Goal: Task Accomplishment & Management: Use online tool/utility

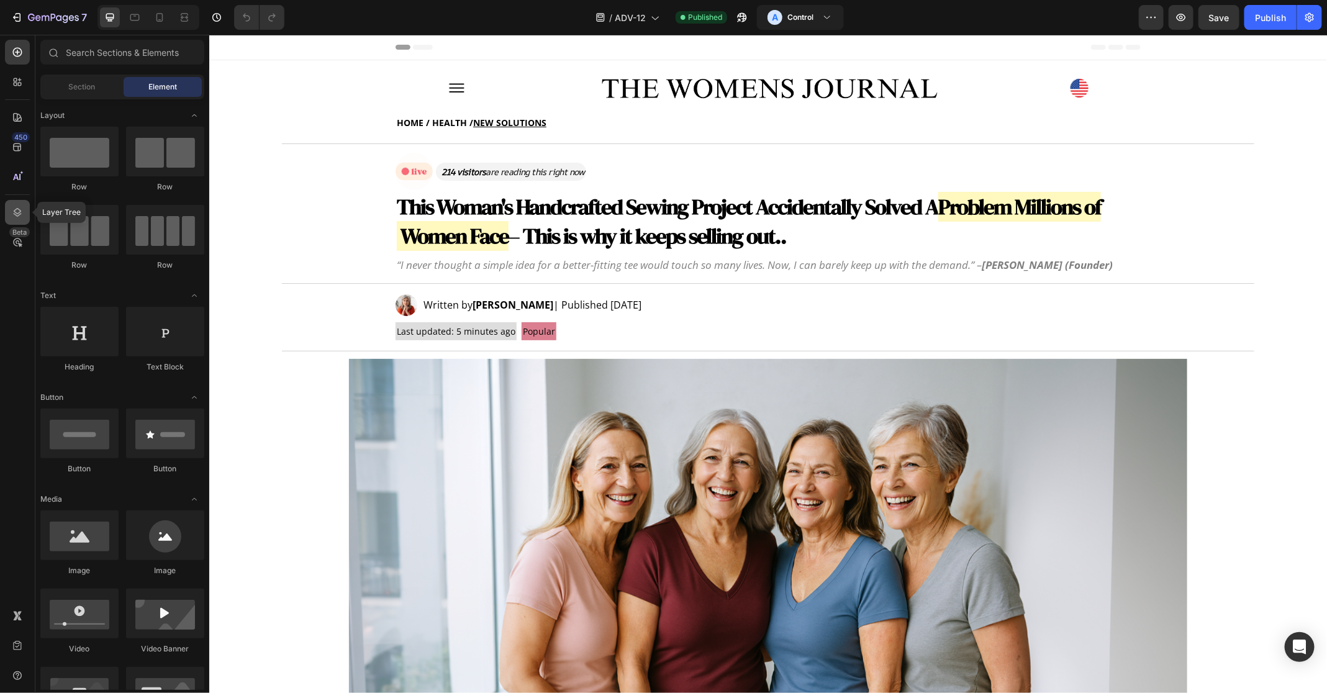
click at [16, 206] on icon at bounding box center [17, 212] width 12 height 12
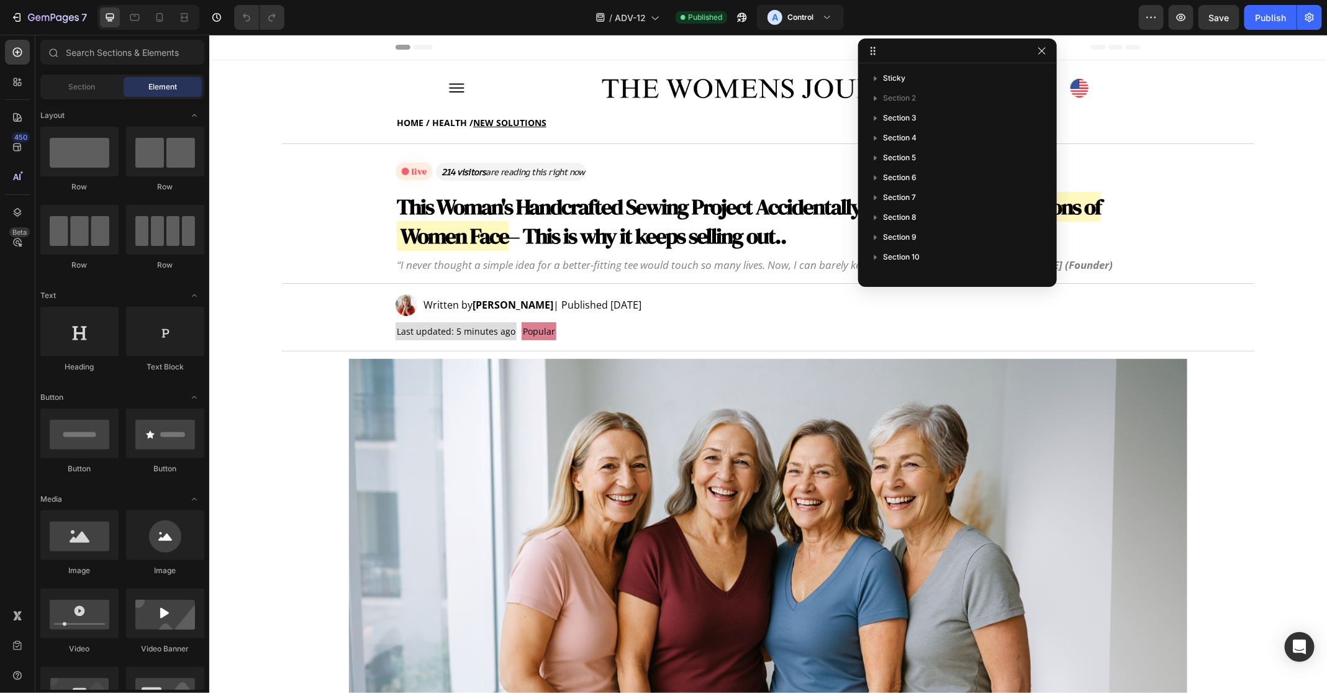
click at [18, 196] on div "450 Beta" at bounding box center [17, 322] width 25 height 564
click at [17, 204] on div at bounding box center [17, 212] width 25 height 25
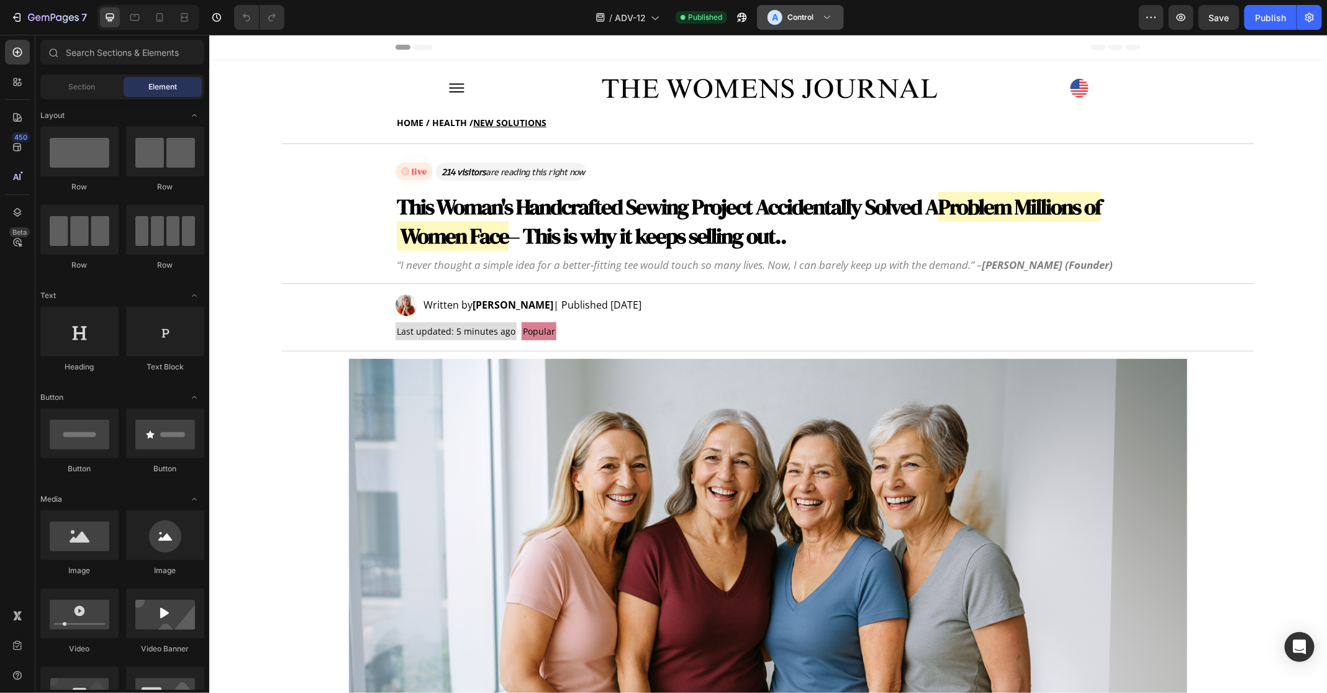
click at [821, 24] on div "A Control" at bounding box center [800, 17] width 66 height 15
click at [810, 76] on div "B Variant" at bounding box center [798, 76] width 72 height 15
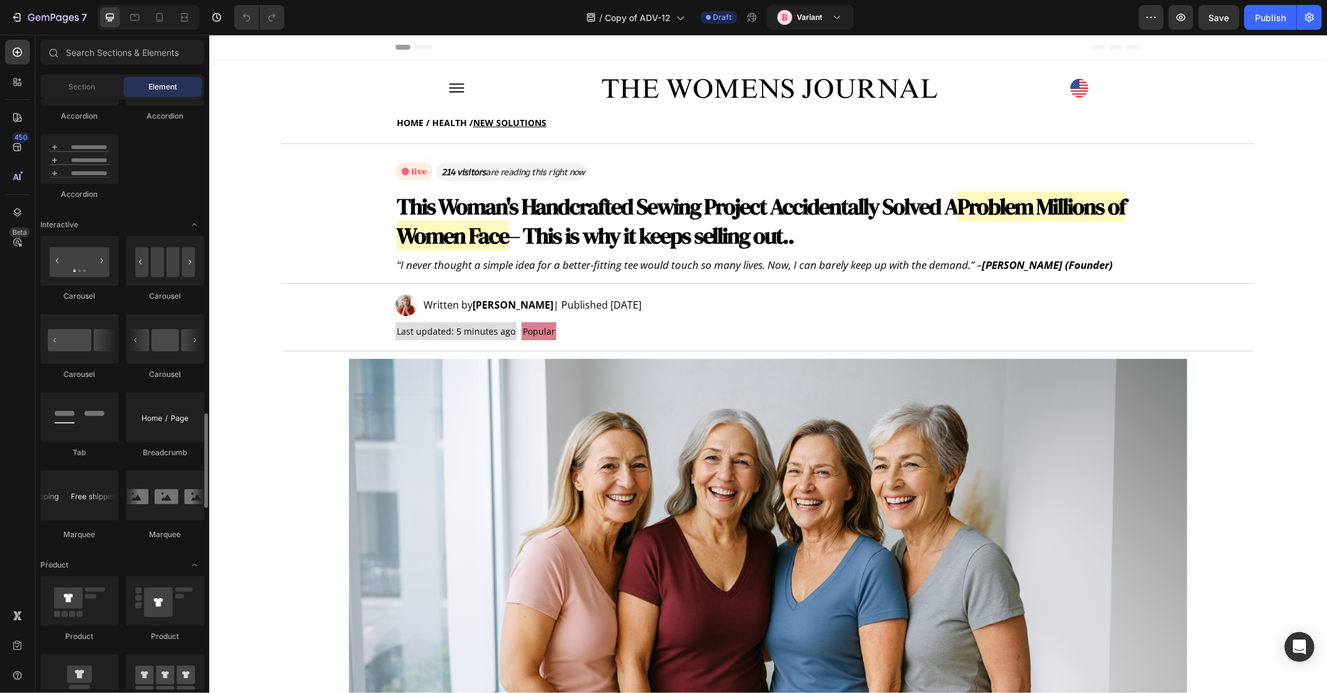
scroll to position [1245, 0]
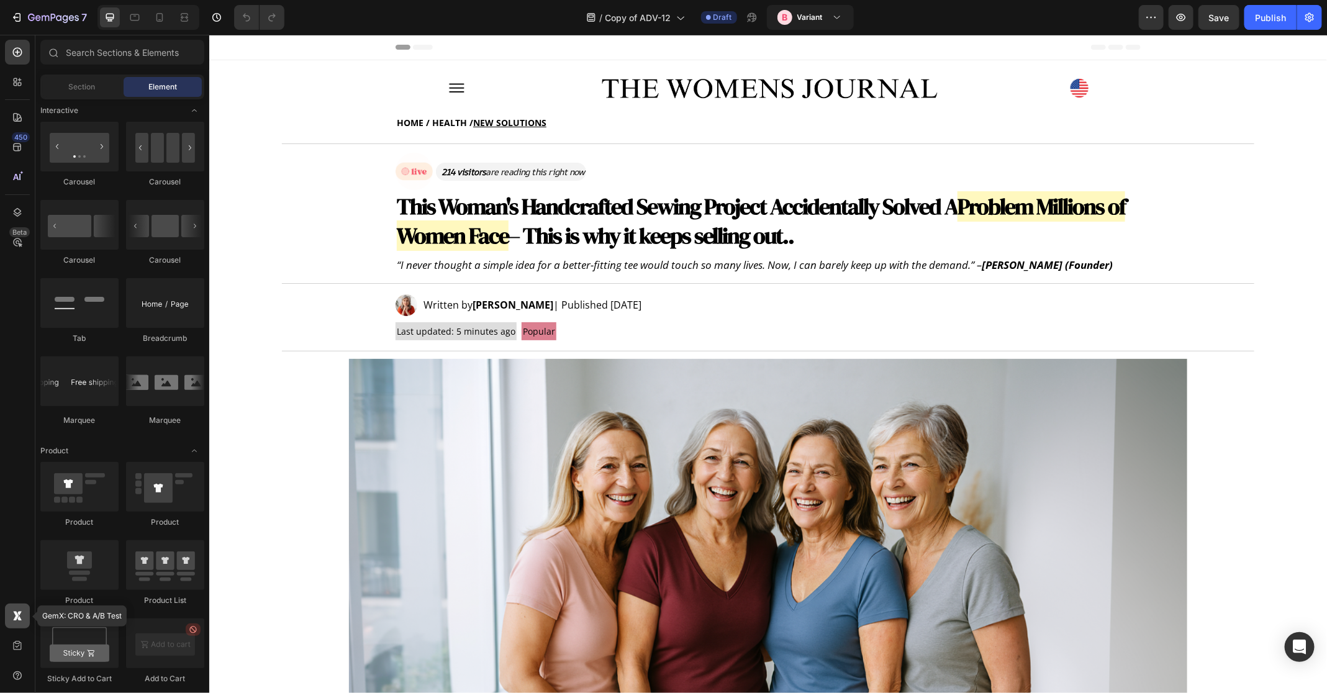
click at [7, 621] on div at bounding box center [17, 615] width 25 height 25
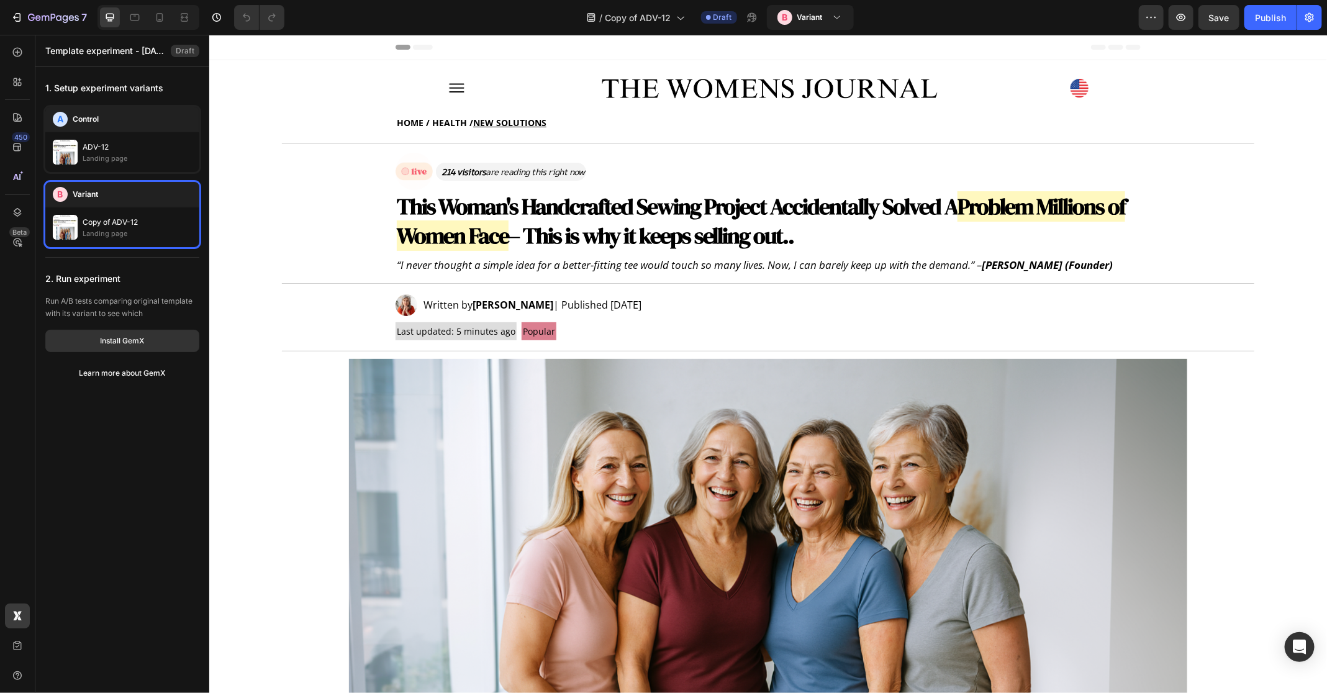
click at [134, 211] on div "Copy of ADV-12 Landing page" at bounding box center [122, 227] width 154 height 40
click at [134, 338] on div "Install GemX" at bounding box center [123, 340] width 44 height 11
click at [175, 227] on div "Copy of ADV-12" at bounding box center [137, 222] width 109 height 12
click at [1216, 220] on div "This Woman's Handcrafted Sewing Project Accidentally Solved A Problem Millions …" at bounding box center [767, 233] width 1117 height 84
